Goal: Task Accomplishment & Management: Use online tool/utility

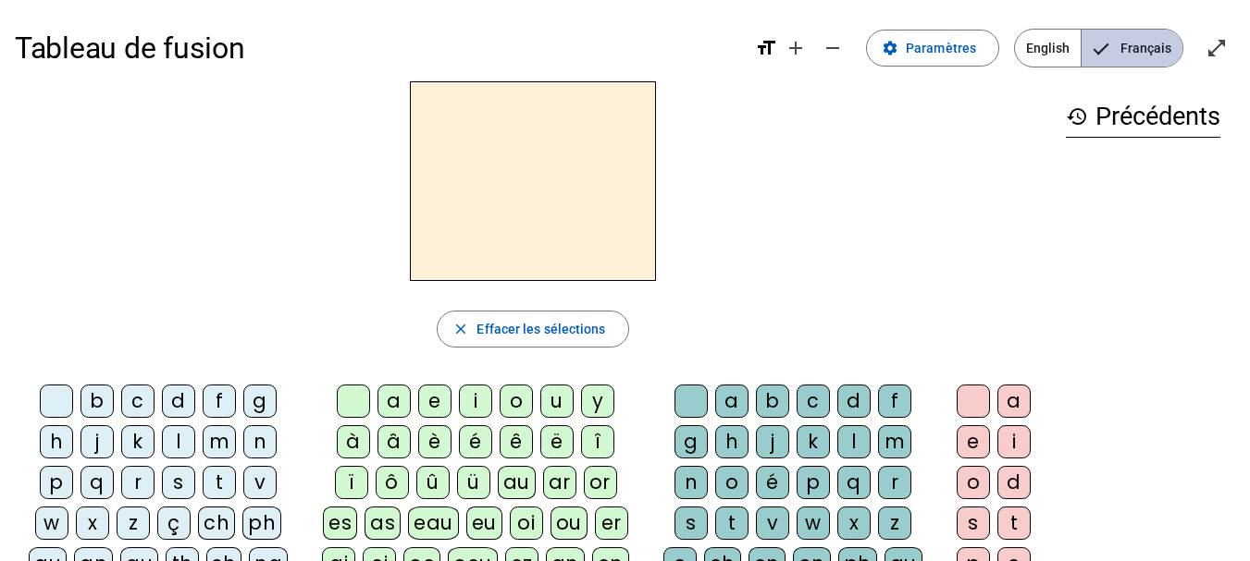
click at [1116, 63] on span "Français" at bounding box center [1131, 48] width 101 height 37
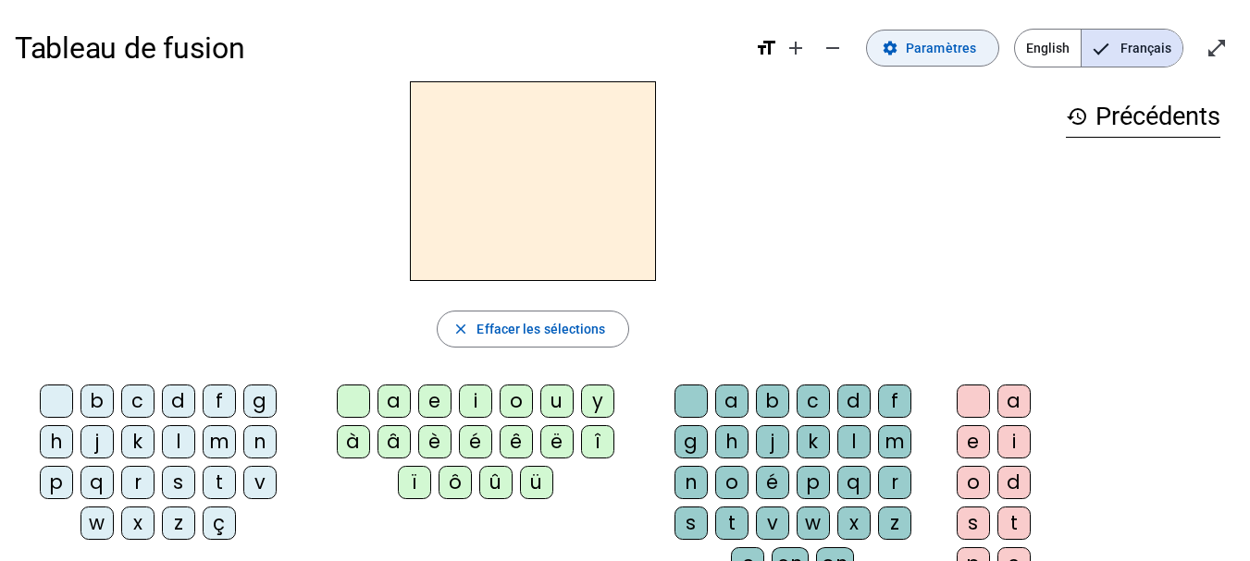
click at [974, 43] on span "Paramètres" at bounding box center [941, 48] width 70 height 22
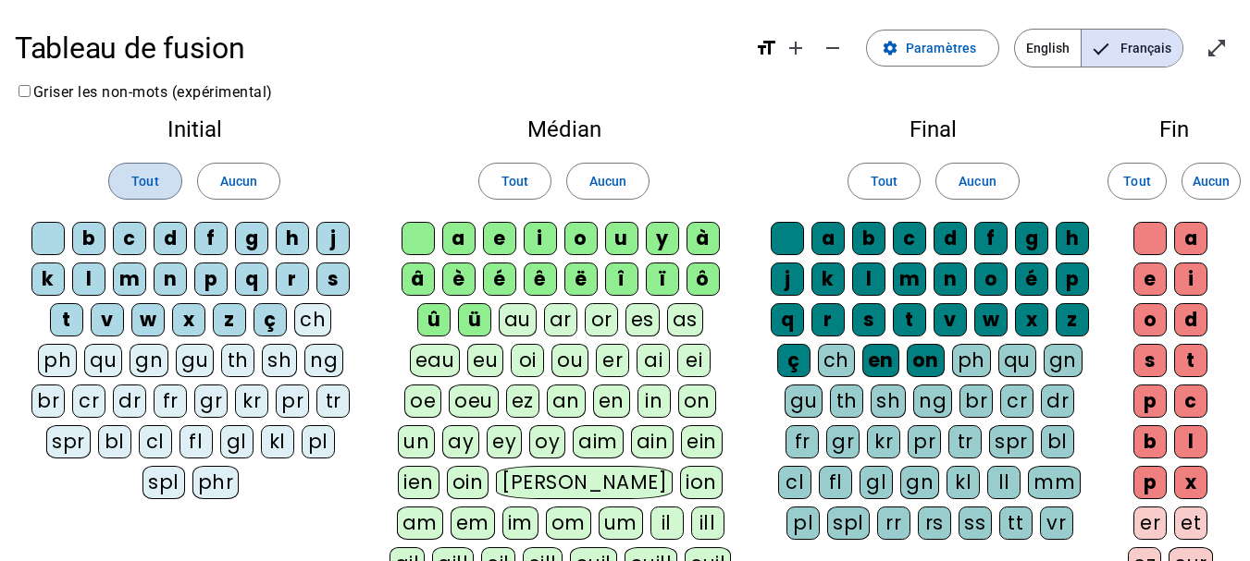
drag, startPoint x: 150, startPoint y: 160, endPoint x: 170, endPoint y: 175, distance: 25.2
click at [152, 161] on span at bounding box center [144, 181] width 71 height 44
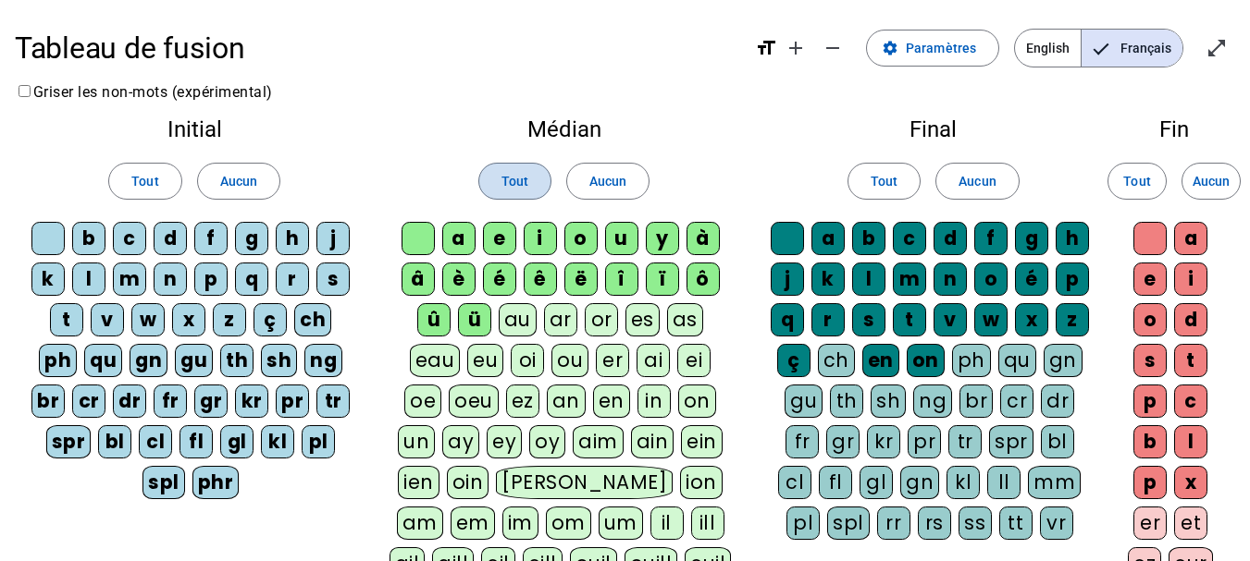
click at [511, 166] on span at bounding box center [514, 181] width 71 height 44
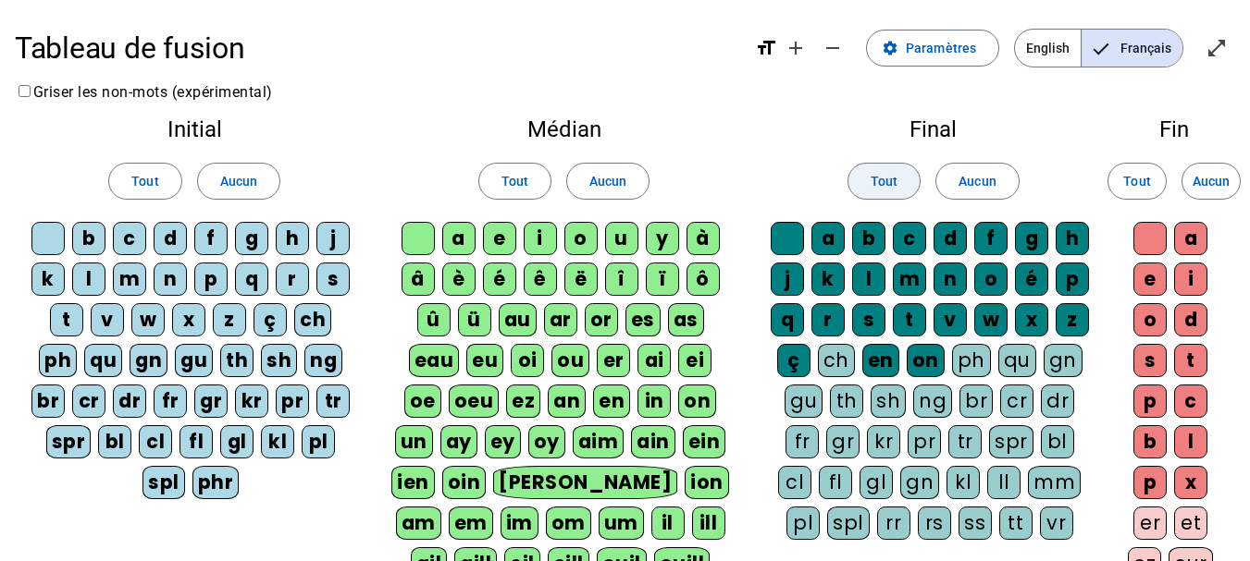
click at [870, 179] on span "Tout" at bounding box center [883, 181] width 27 height 22
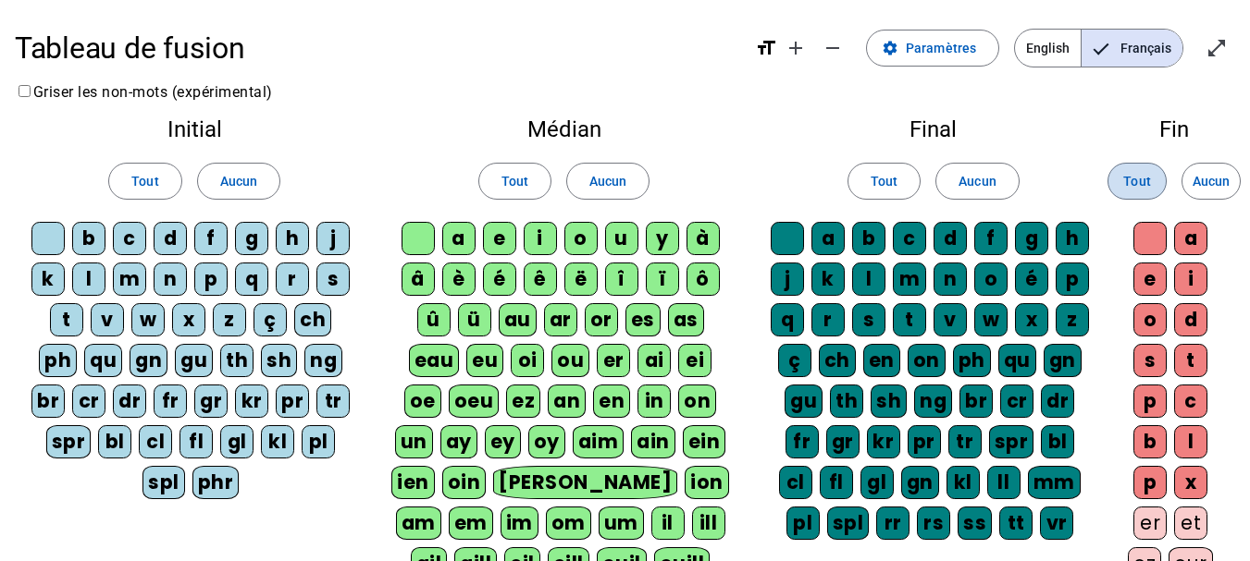
click at [1128, 175] on span "Tout" at bounding box center [1136, 181] width 27 height 22
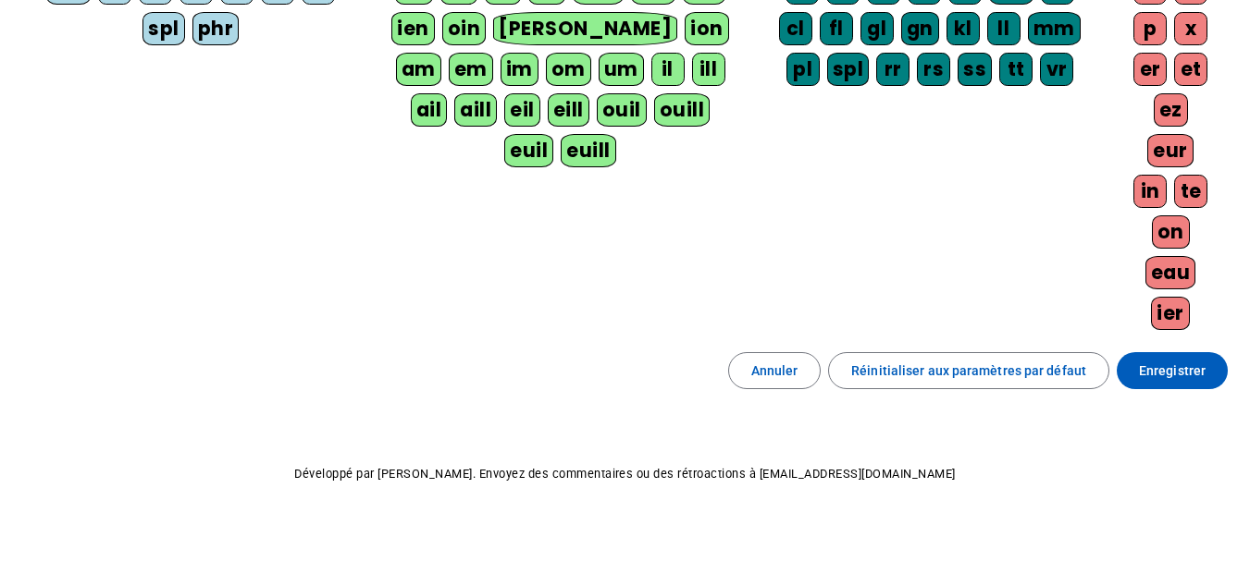
scroll to position [462, 0]
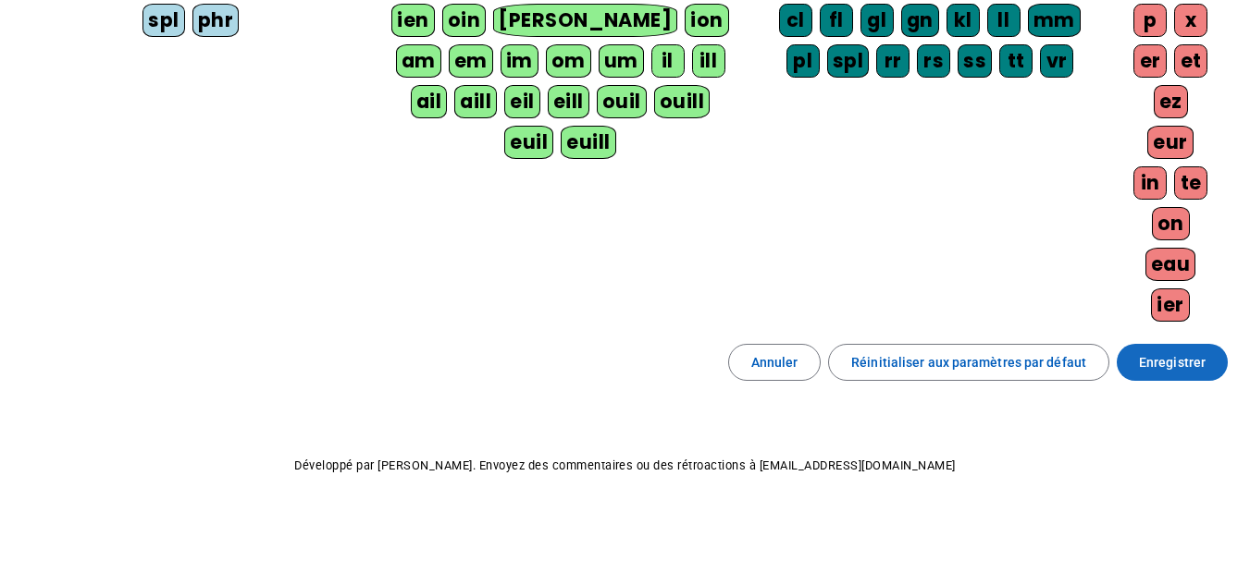
click at [1165, 361] on span "Enregistrer" at bounding box center [1172, 362] width 67 height 22
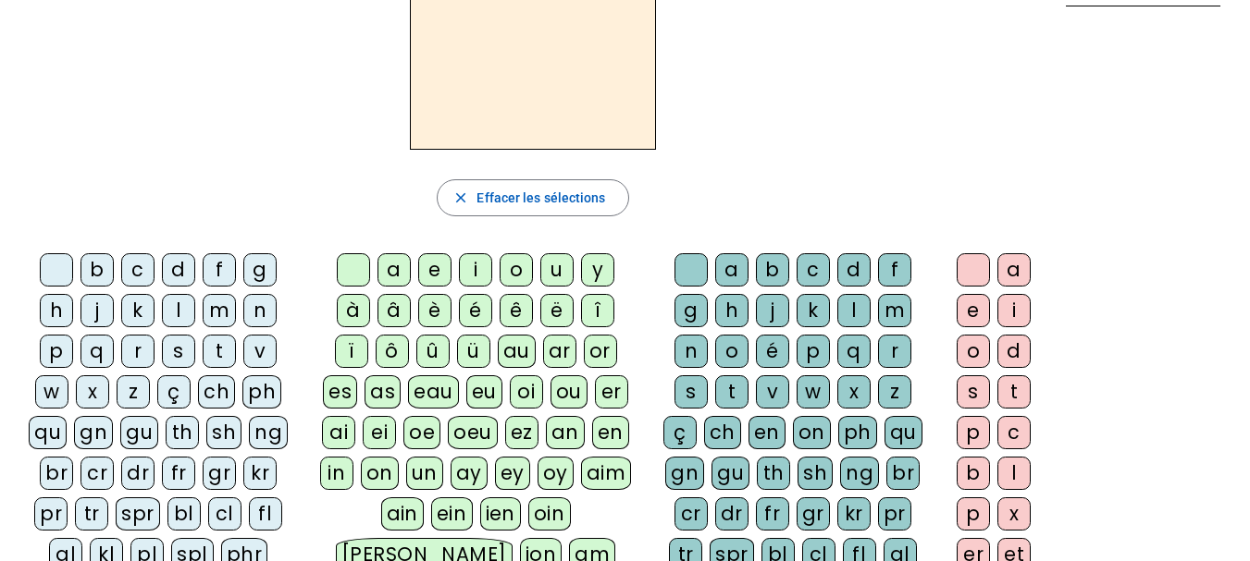
scroll to position [78, 0]
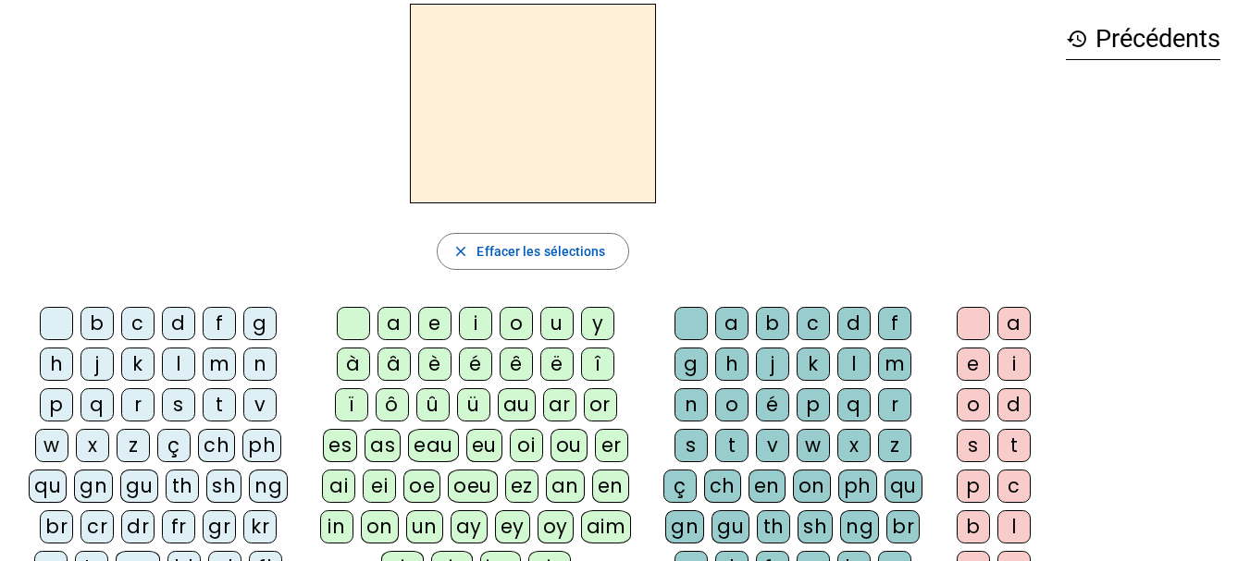
click at [179, 364] on div "l" at bounding box center [178, 364] width 33 height 33
click at [399, 325] on div "a" at bounding box center [393, 323] width 33 height 33
click at [430, 329] on div "e" at bounding box center [434, 323] width 33 height 33
click at [559, 322] on div "u" at bounding box center [556, 323] width 33 height 33
click at [395, 325] on div "a" at bounding box center [393, 323] width 33 height 33
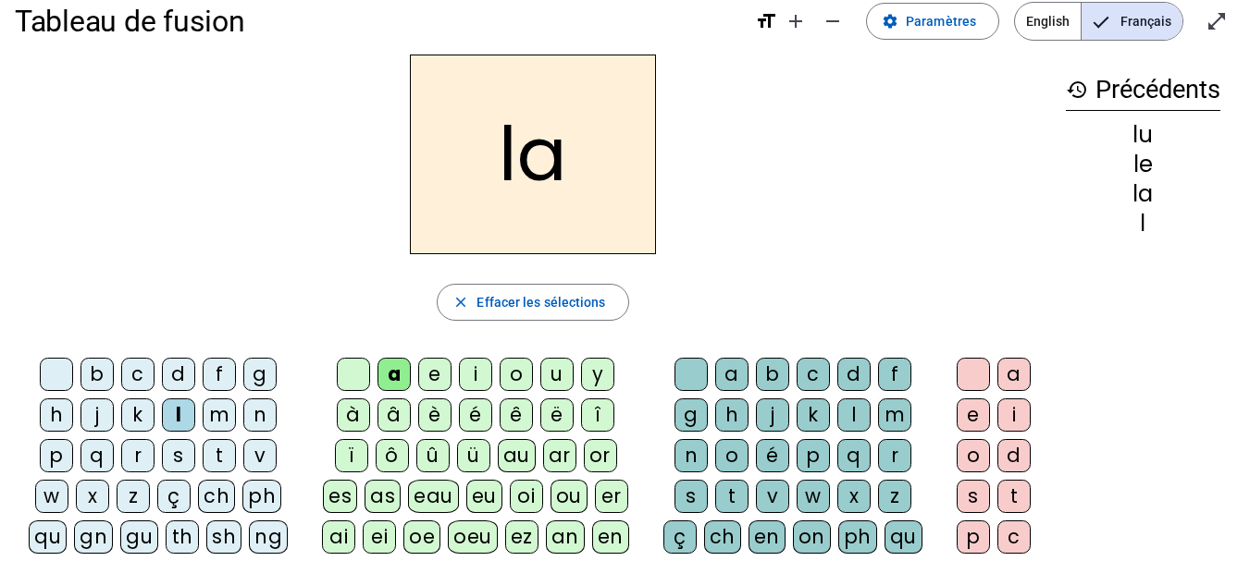
scroll to position [0, 0]
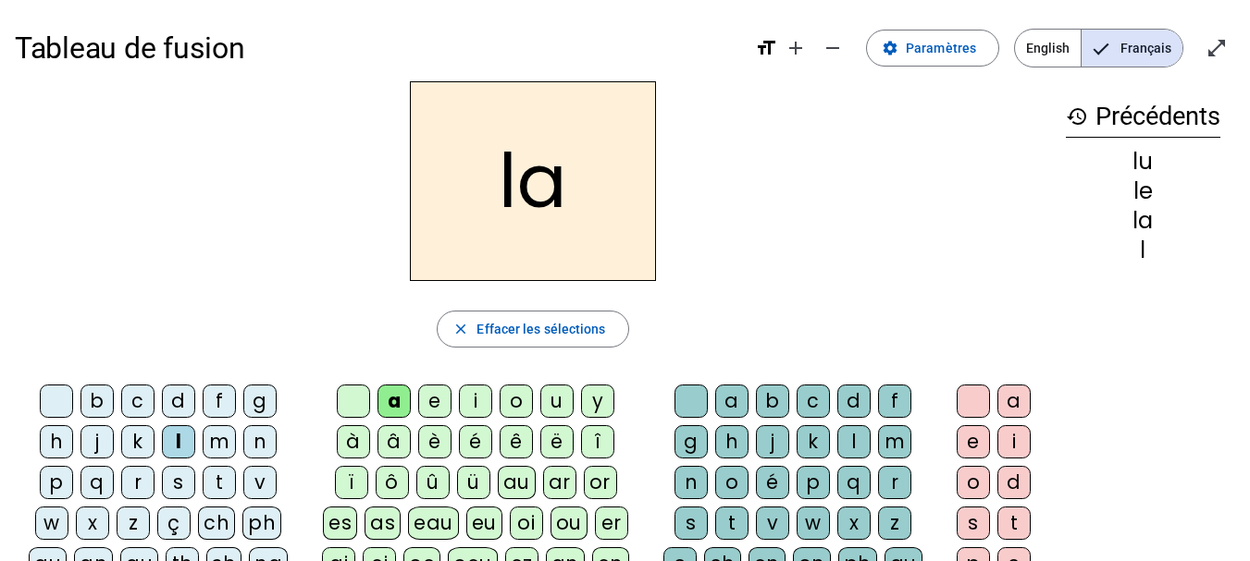
click at [430, 406] on div "e" at bounding box center [434, 401] width 33 height 33
click at [556, 405] on div "u" at bounding box center [556, 401] width 33 height 33
click at [220, 488] on div "t" at bounding box center [219, 482] width 33 height 33
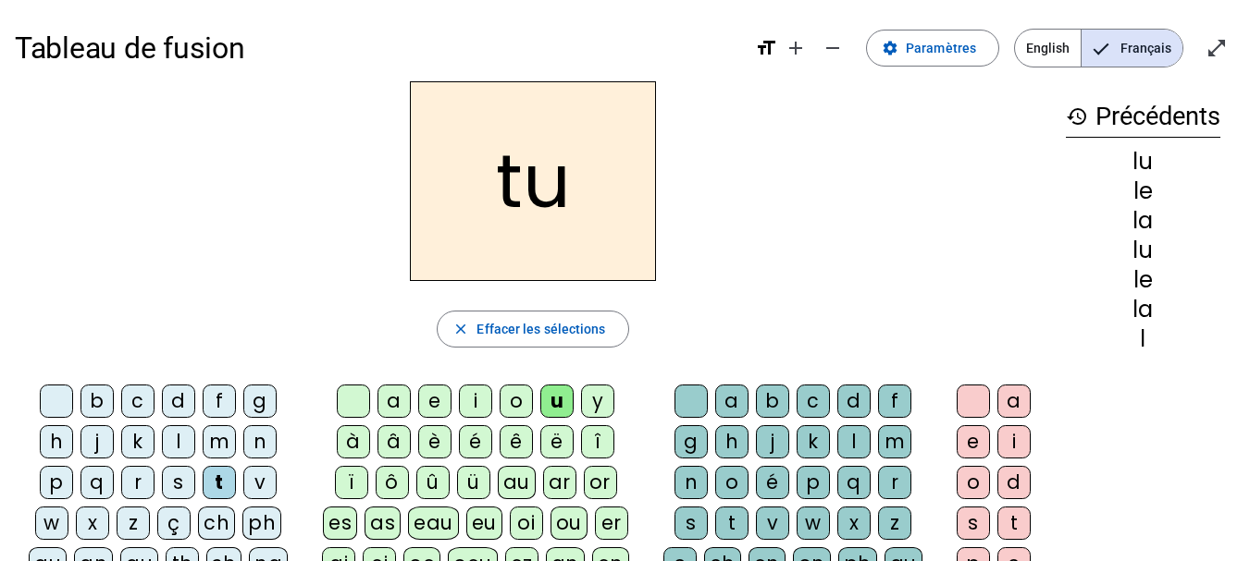
click at [433, 407] on div "e" at bounding box center [434, 401] width 33 height 33
click at [397, 402] on div "a" at bounding box center [393, 401] width 33 height 33
